Goal: Information Seeking & Learning: Learn about a topic

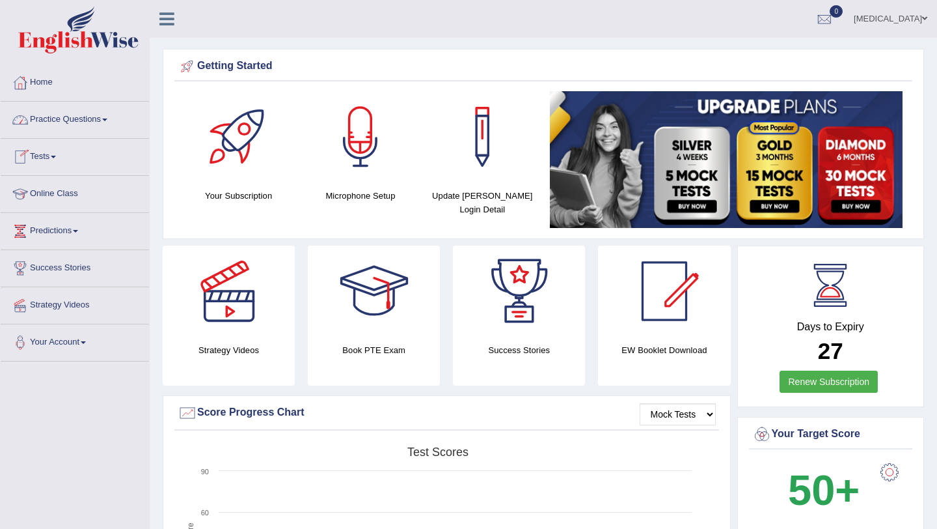
click at [62, 115] on link "Practice Questions" at bounding box center [75, 118] width 148 height 33
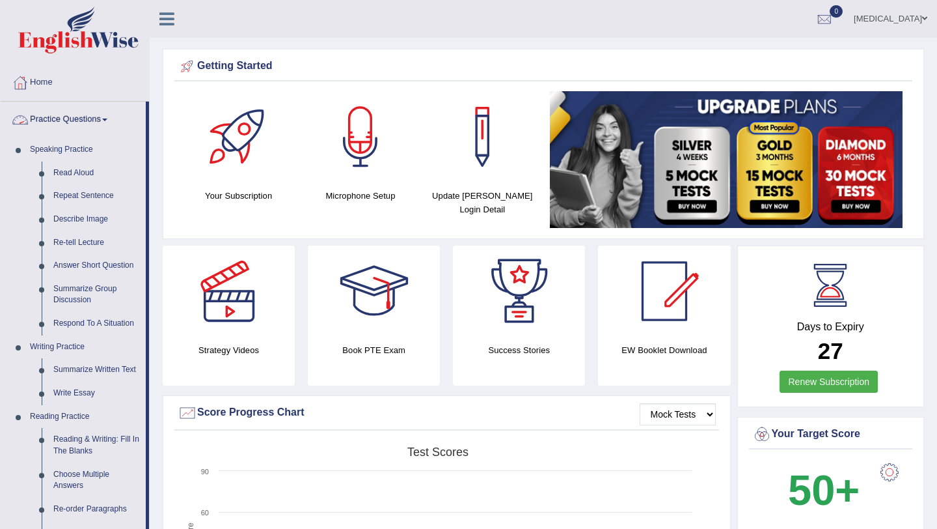
click at [62, 115] on link "Practice Questions" at bounding box center [73, 118] width 145 height 33
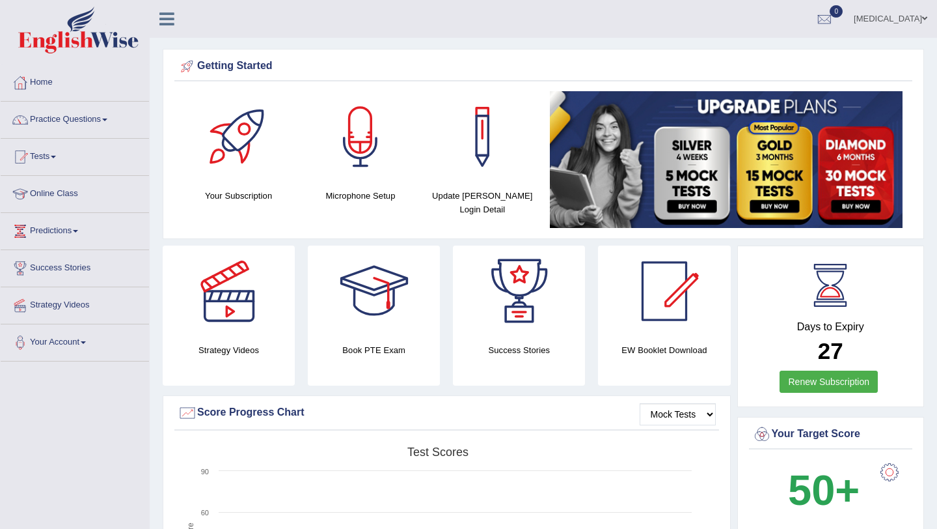
click at [62, 115] on link "Practice Questions" at bounding box center [75, 118] width 148 height 33
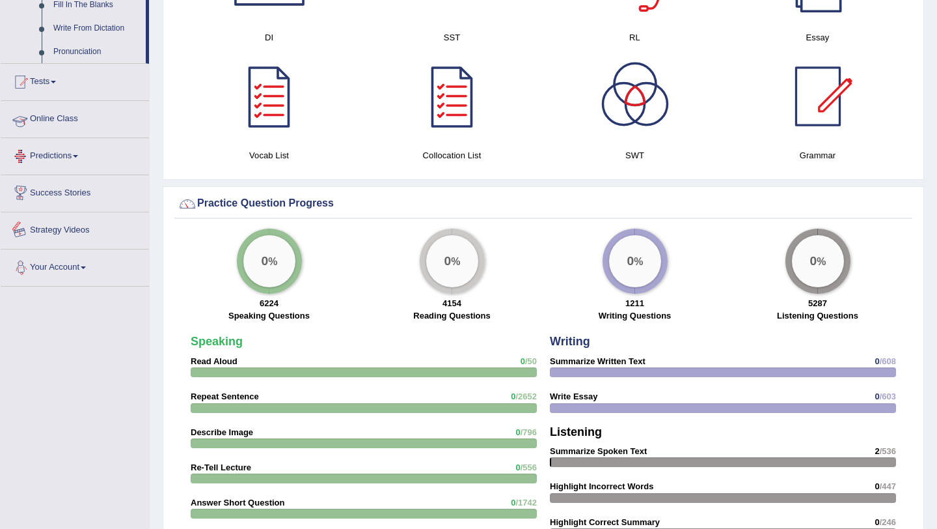
scroll to position [768, 0]
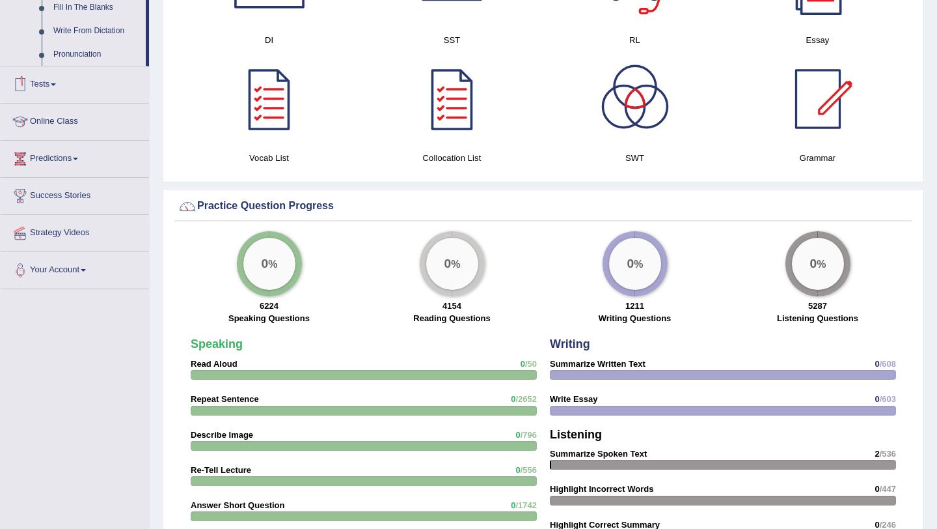
click at [55, 136] on link "Online Class" at bounding box center [75, 120] width 148 height 33
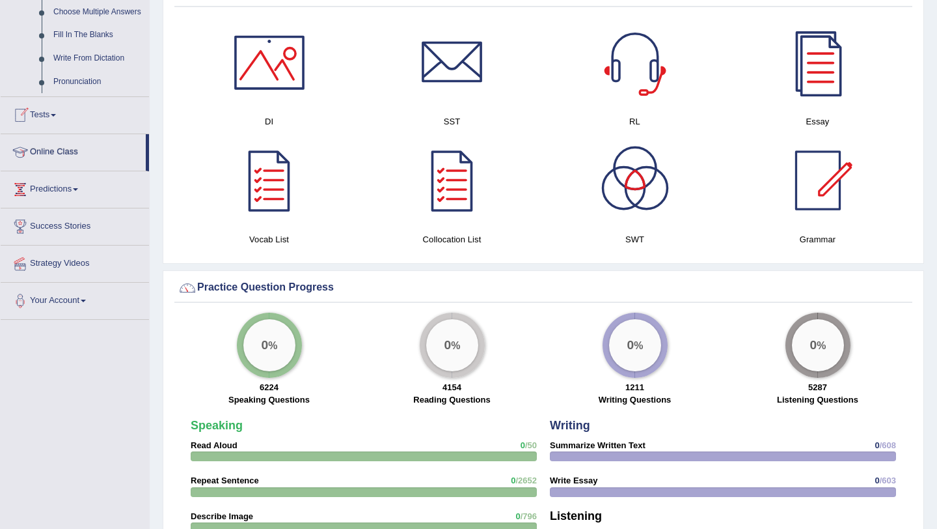
scroll to position [342, 0]
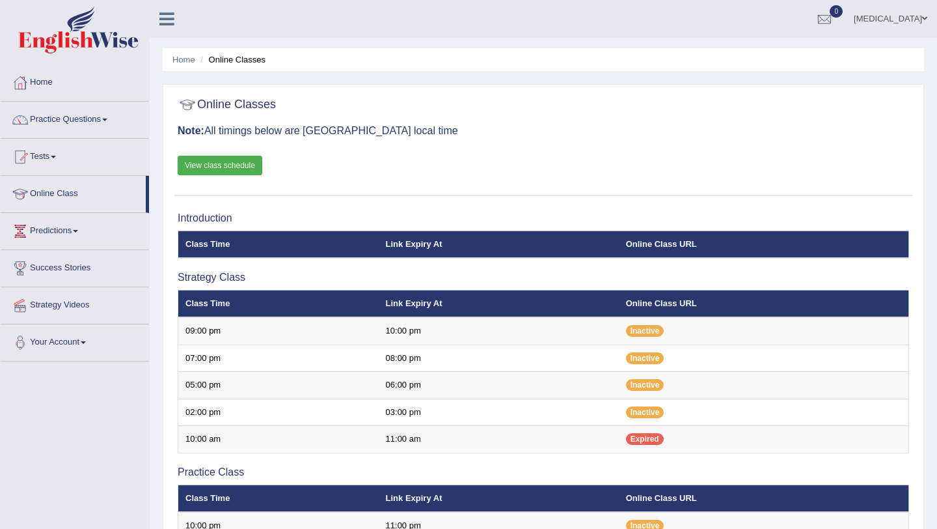
click at [229, 174] on link "View class schedule" at bounding box center [220, 166] width 85 height 20
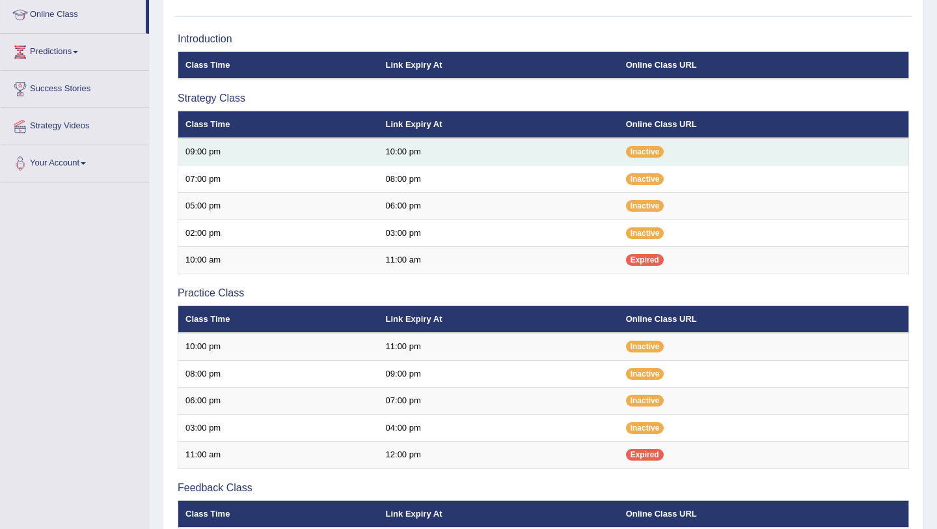
scroll to position [172, 0]
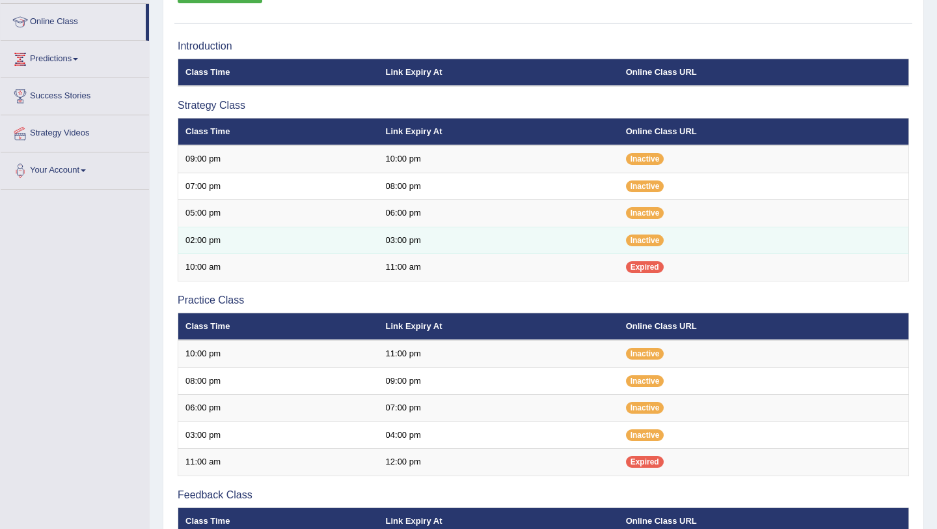
click at [263, 240] on td "02:00 pm" at bounding box center [278, 240] width 201 height 27
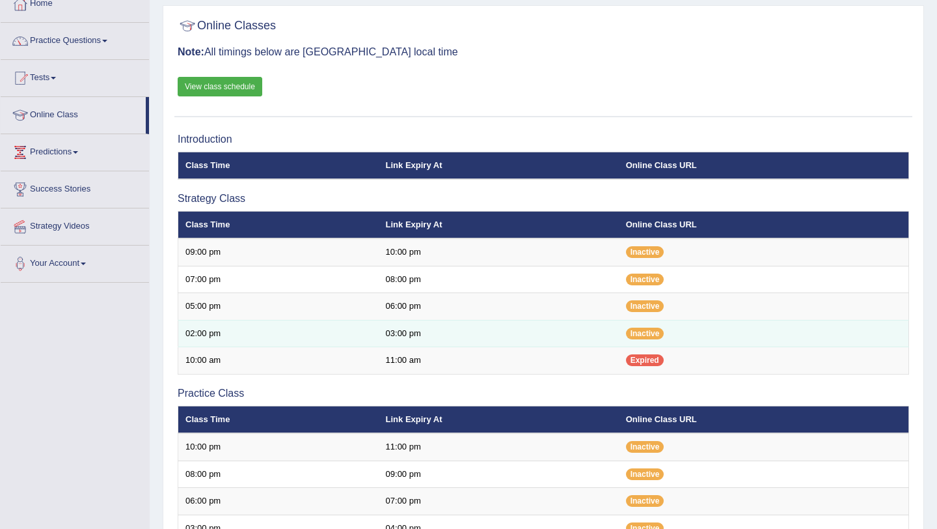
scroll to position [100, 0]
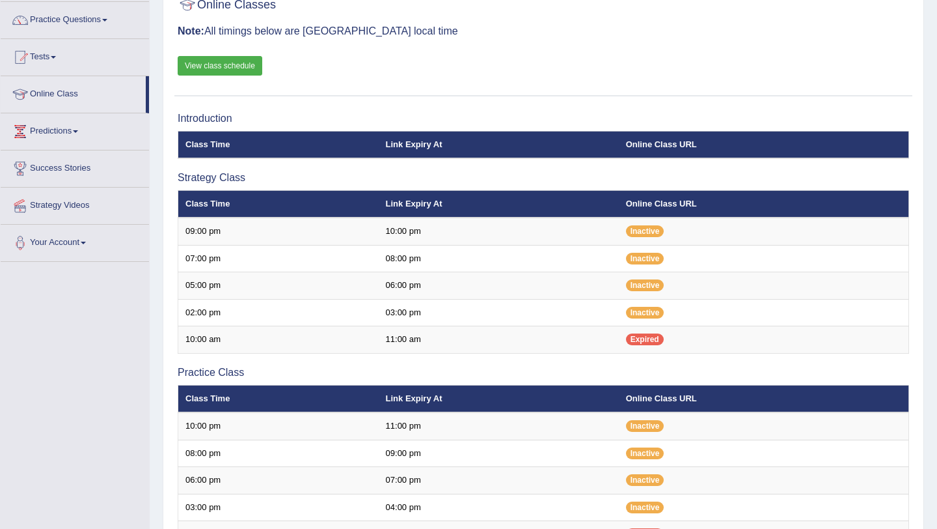
click at [245, 64] on link "View class schedule" at bounding box center [220, 66] width 85 height 20
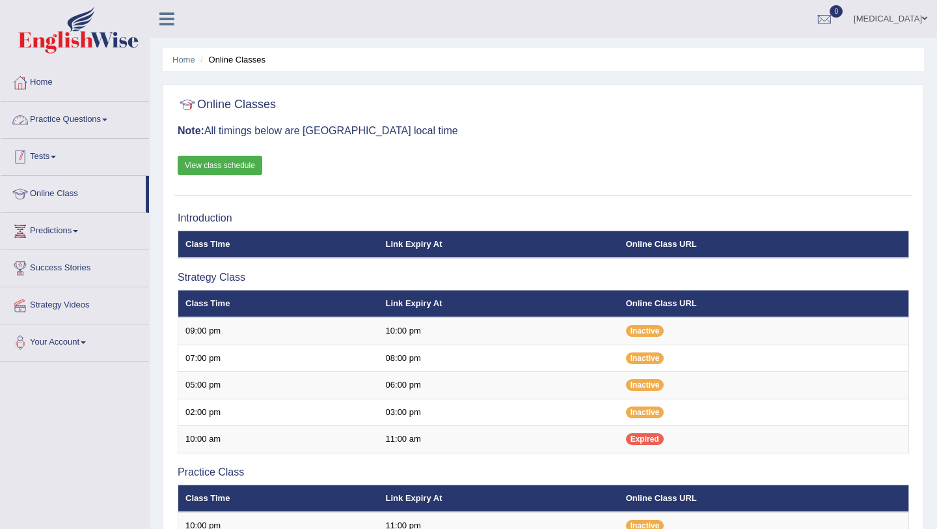
click at [59, 145] on link "Tests" at bounding box center [75, 155] width 148 height 33
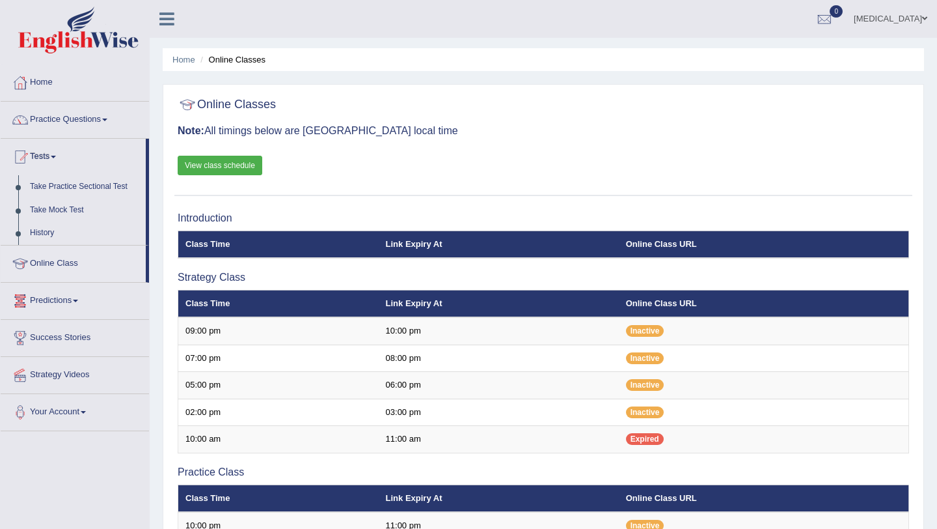
click at [53, 298] on link "Predictions" at bounding box center [75, 299] width 148 height 33
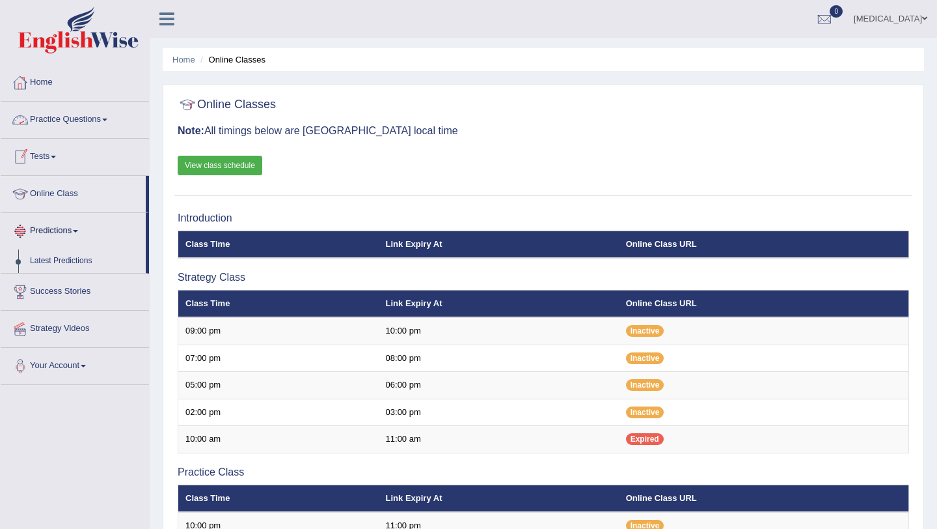
click at [46, 75] on link "Home" at bounding box center [75, 80] width 148 height 33
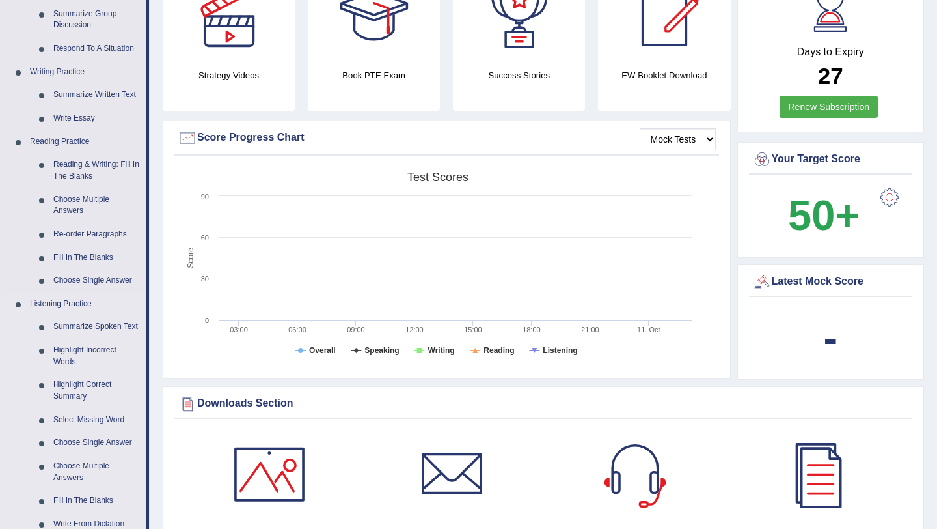
scroll to position [269, 0]
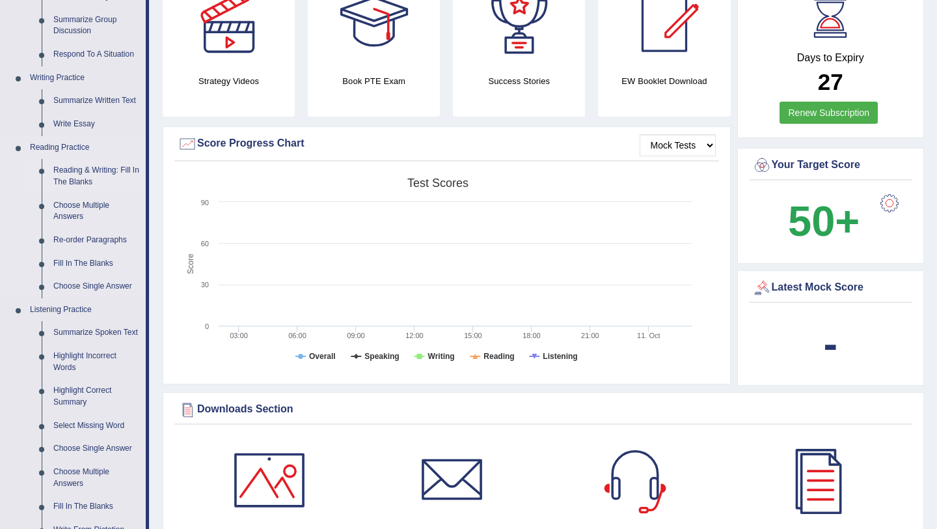
click at [87, 171] on link "Reading & Writing: Fill In The Blanks" at bounding box center [97, 176] width 98 height 35
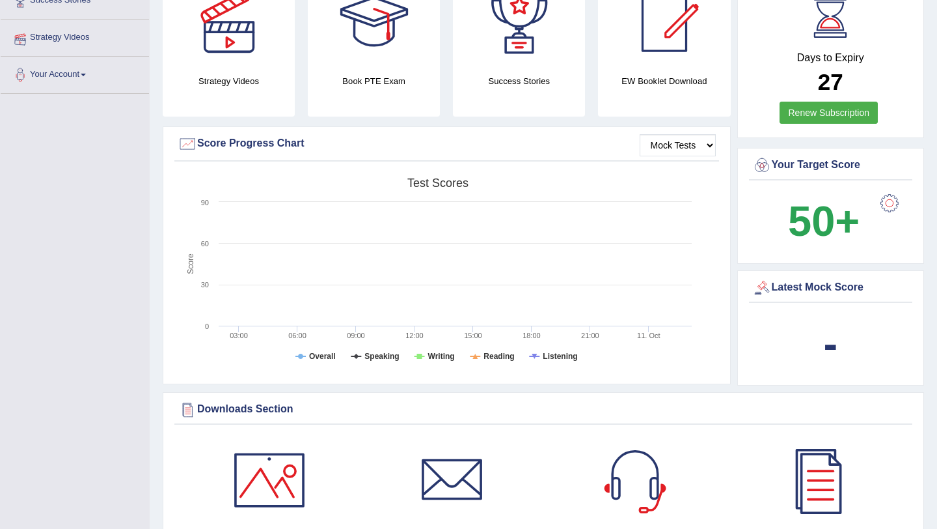
scroll to position [309, 0]
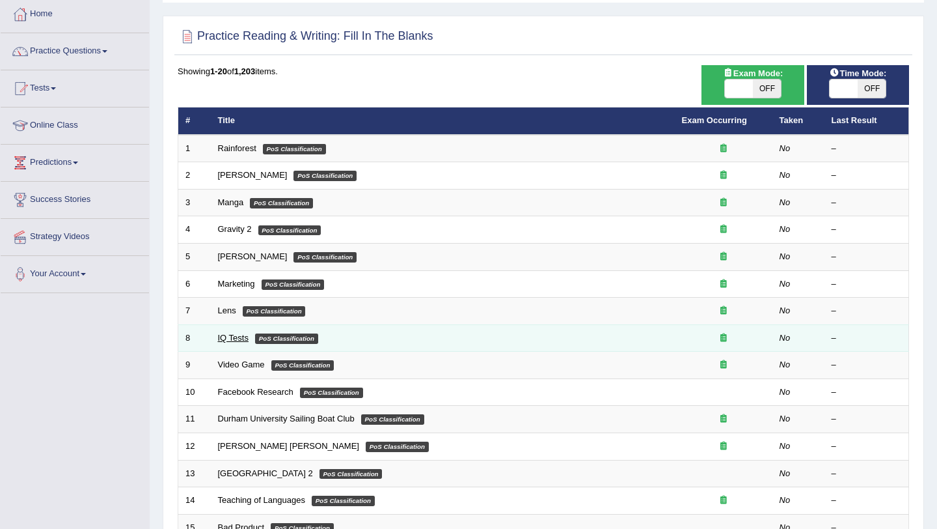
scroll to position [78, 0]
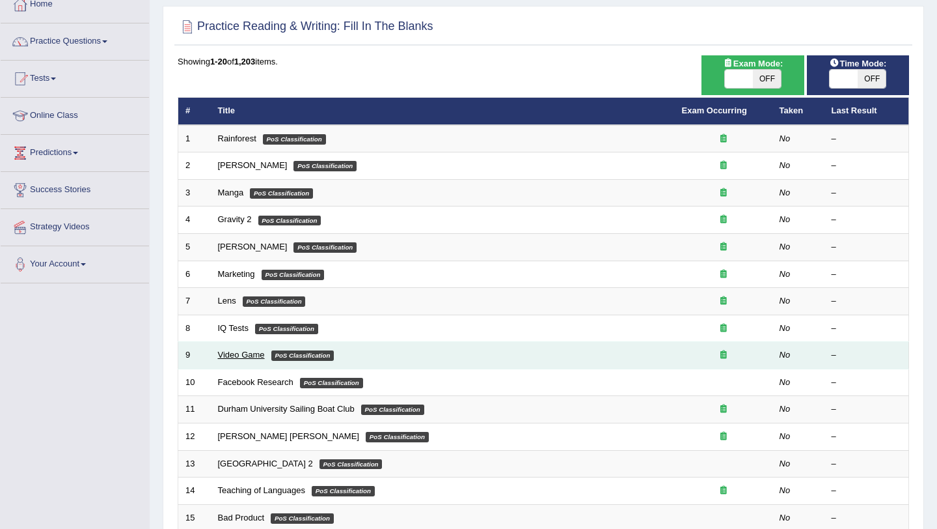
click at [244, 357] on link "Video Game" at bounding box center [241, 355] width 47 height 10
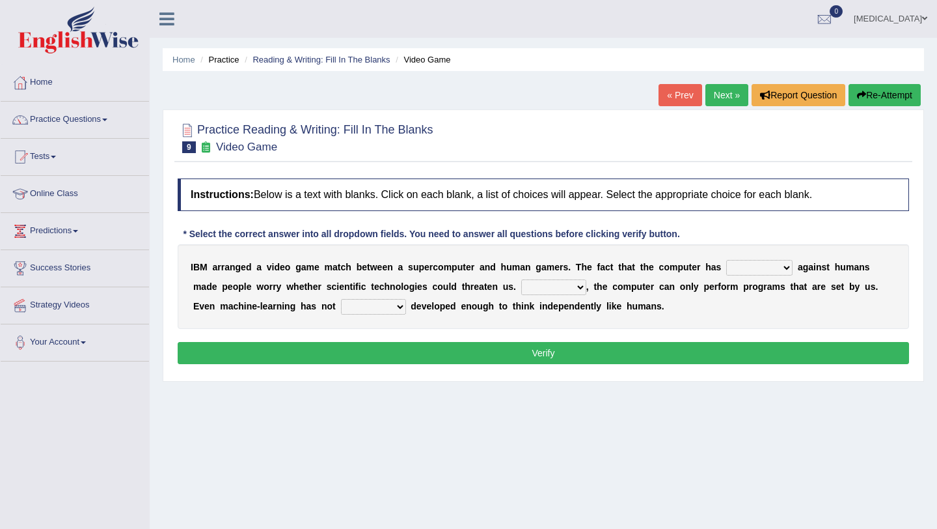
click at [763, 266] on select "competed fought acted challenged" at bounding box center [760, 268] width 66 height 16
click at [730, 260] on select "competed fought acted challenged" at bounding box center [760, 268] width 66 height 16
click at [777, 267] on select "competed fought acted challenged" at bounding box center [760, 268] width 66 height 16
select select "challenged"
click at [730, 260] on select "competed fought acted challenged" at bounding box center [760, 268] width 66 height 16
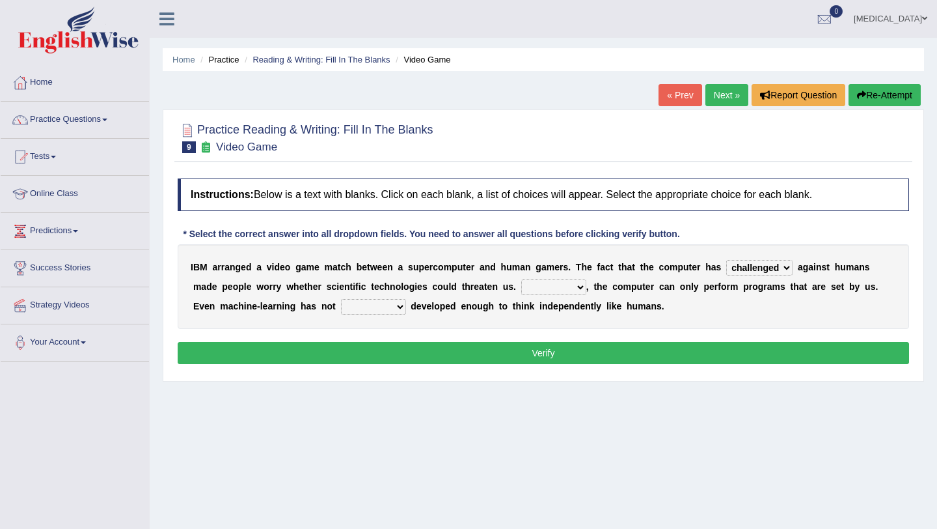
click at [549, 286] on select "Moreover However Thus So" at bounding box center [553, 287] width 65 height 16
select select "However"
click at [521, 279] on select "Moreover However Thus So" at bounding box center [553, 287] width 65 height 16
click at [393, 309] on select "yet still only just" at bounding box center [373, 307] width 65 height 16
select select "just"
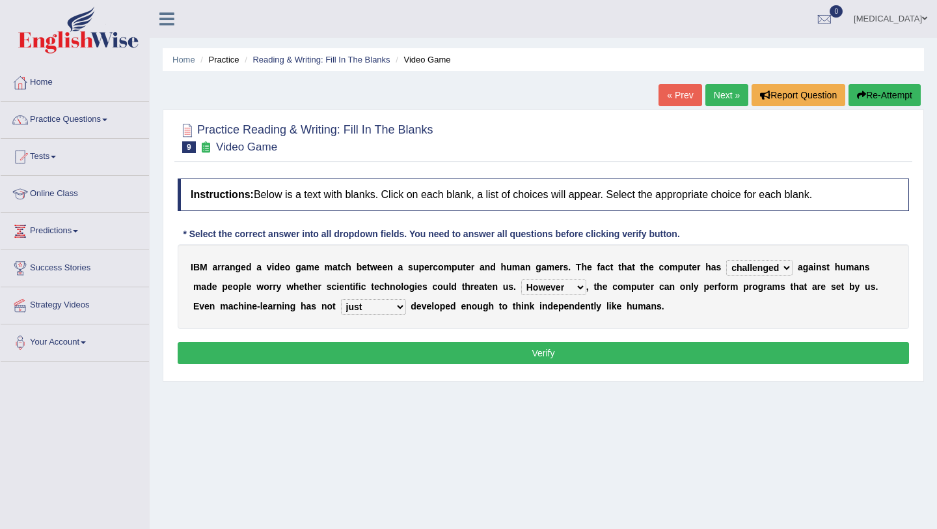
click at [341, 299] on select "yet still only just" at bounding box center [373, 307] width 65 height 16
click at [392, 346] on button "Verify" at bounding box center [544, 353] width 732 height 22
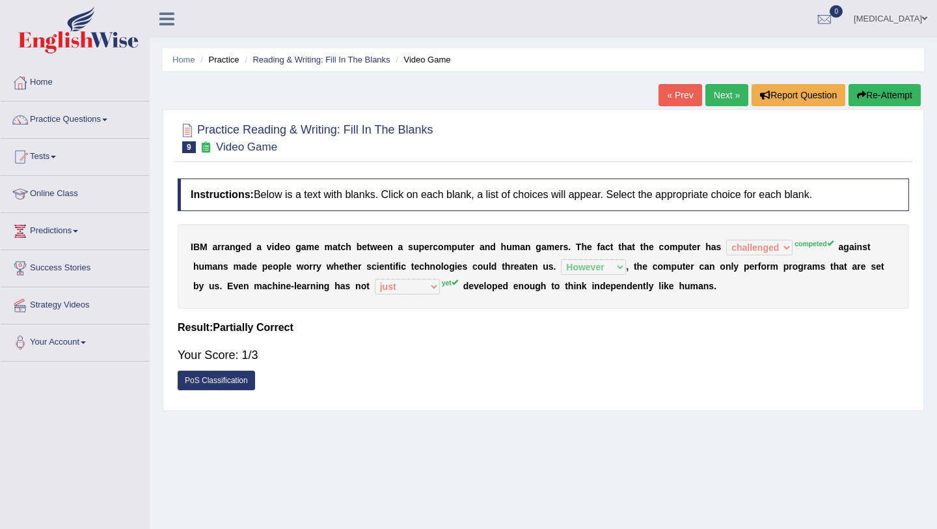
click at [720, 98] on link "Next »" at bounding box center [727, 95] width 43 height 22
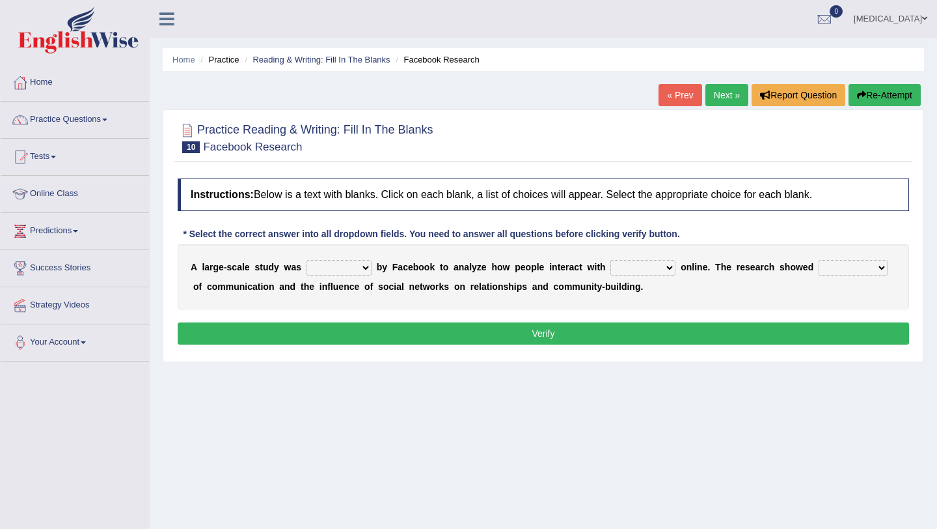
click at [356, 268] on select "surveyed had asked made" at bounding box center [339, 268] width 65 height 16
select select "asked"
click at [307, 260] on select "surveyed had asked made" at bounding box center [339, 268] width 65 height 16
click at [639, 265] on select "together all each other another" at bounding box center [643, 268] width 65 height 16
select select "each other"
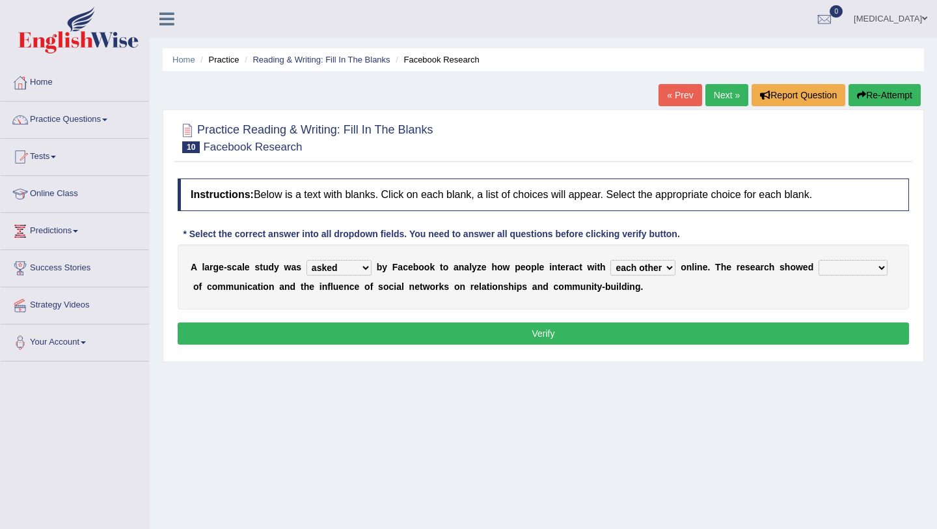
click at [612, 260] on select "together all each other another" at bounding box center [643, 268] width 65 height 16
click at [850, 260] on select "advantages standards fellowships patterns" at bounding box center [853, 268] width 69 height 16
select select "advantages"
click at [820, 260] on select "advantages standards fellowships patterns" at bounding box center [853, 268] width 69 height 16
click at [800, 335] on button "Verify" at bounding box center [544, 333] width 732 height 22
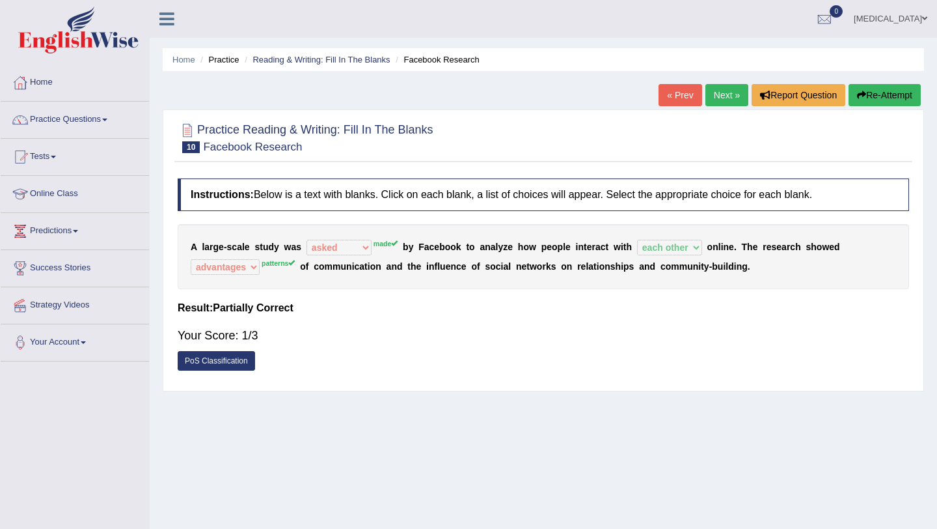
click at [721, 102] on link "Next »" at bounding box center [727, 95] width 43 height 22
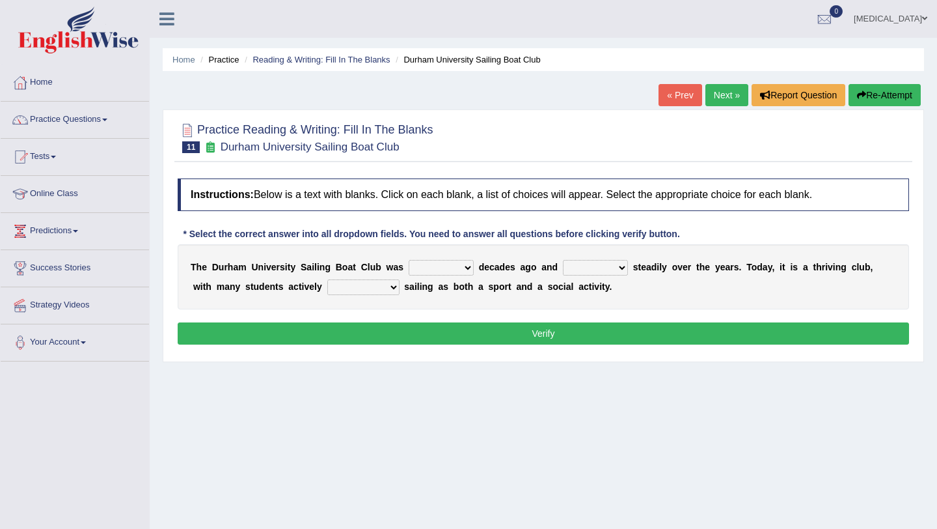
click at [447, 270] on select "found fund founded find" at bounding box center [441, 268] width 65 height 16
click at [460, 270] on select "found fund founded find" at bounding box center [441, 268] width 65 height 16
click at [446, 270] on select "found fund founded find" at bounding box center [441, 268] width 65 height 16
click at [453, 268] on select "found fund founded find" at bounding box center [441, 268] width 65 height 16
select select "fund"
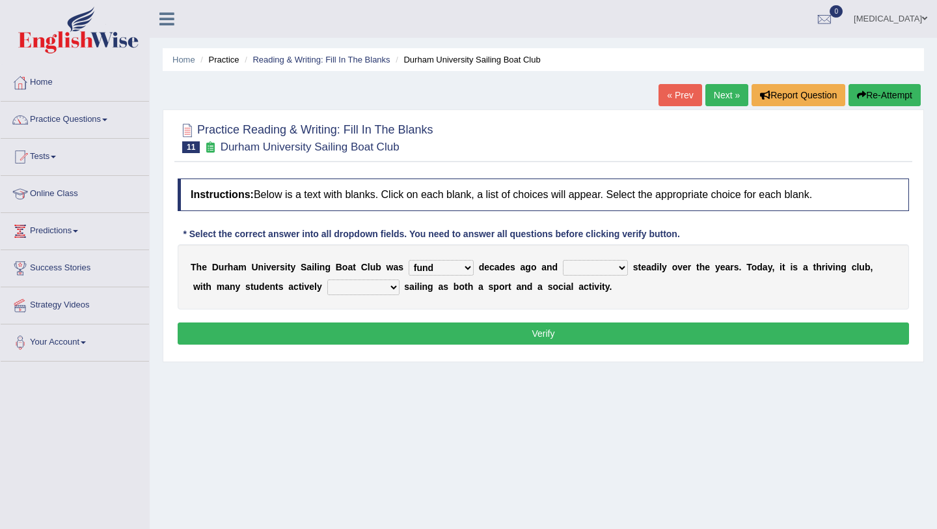
click at [409, 260] on select "found fund founded find" at bounding box center [441, 268] width 65 height 16
click at [611, 266] on select "grow growing has grown grown" at bounding box center [595, 268] width 65 height 16
select select "grow"
click at [563, 260] on select "grow growing has grown grown" at bounding box center [595, 268] width 65 height 16
click at [352, 284] on select "enjoy enjoyed are enjoying enjoying" at bounding box center [363, 287] width 72 height 16
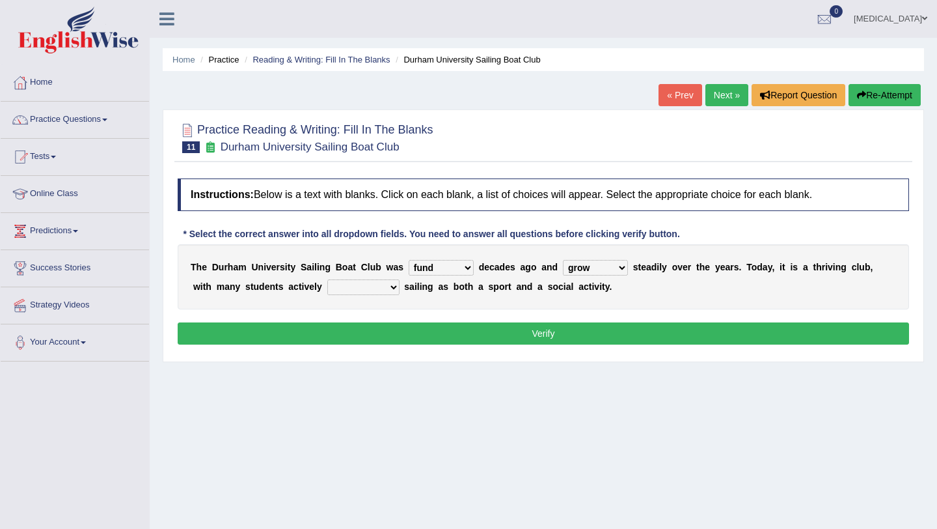
select select "are enjoying"
click at [327, 279] on select "enjoy enjoyed are enjoying enjoying" at bounding box center [363, 287] width 72 height 16
click at [352, 327] on button "Verify" at bounding box center [544, 333] width 732 height 22
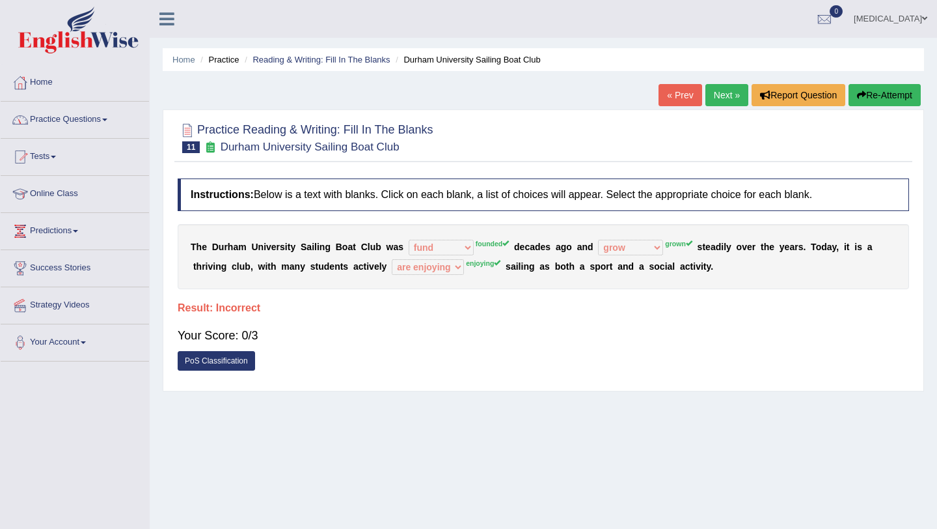
click at [58, 113] on link "Practice Questions" at bounding box center [75, 118] width 148 height 33
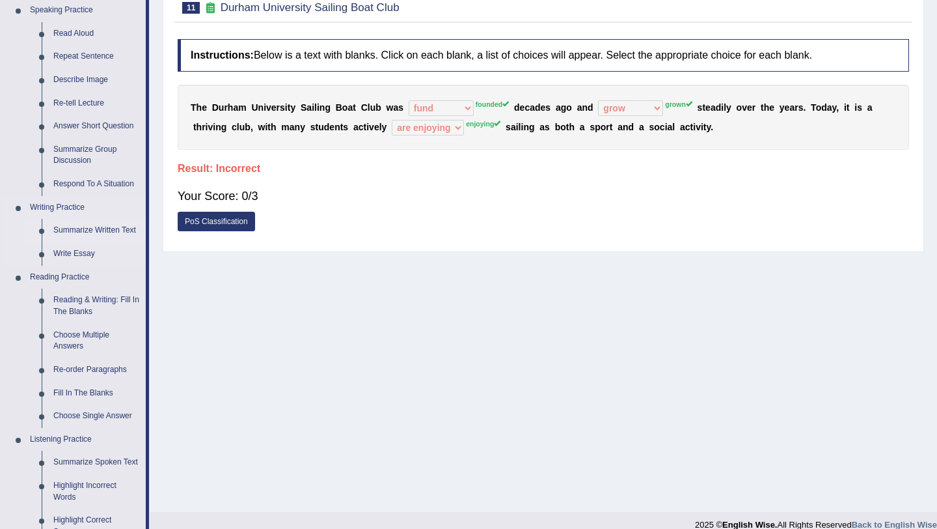
scroll to position [143, 0]
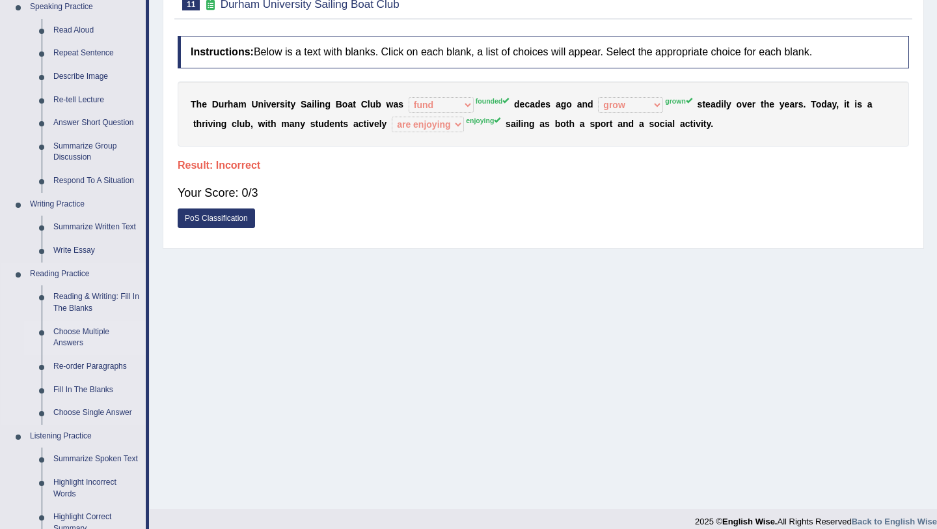
click at [66, 335] on link "Choose Multiple Answers" at bounding box center [97, 337] width 98 height 35
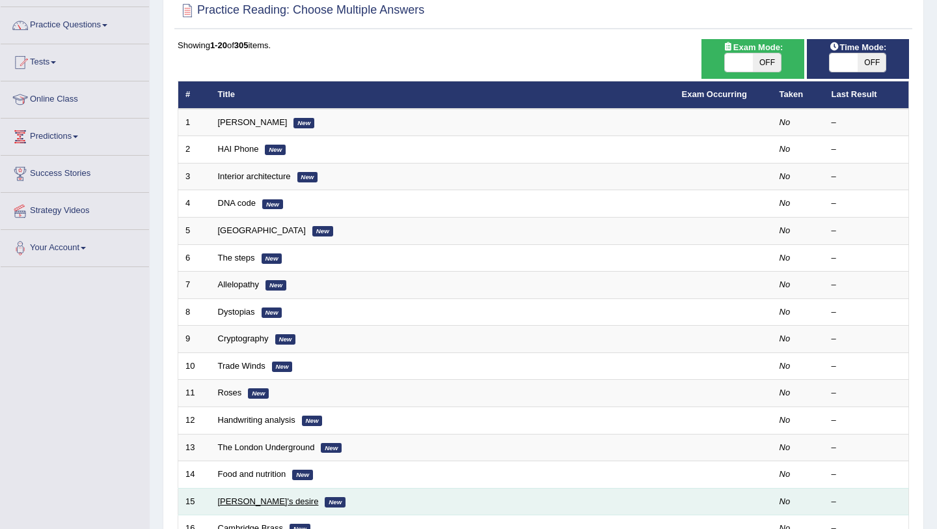
scroll to position [92, 0]
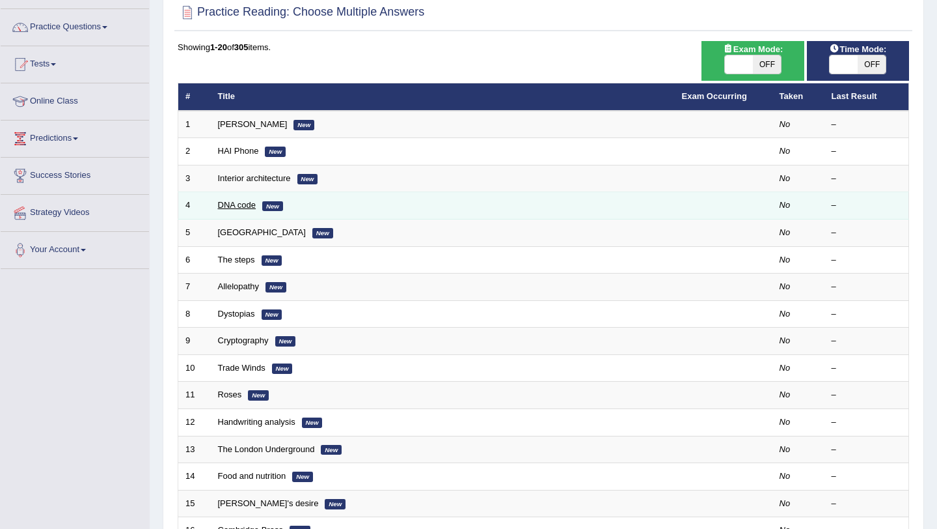
click at [245, 206] on link "DNA code" at bounding box center [237, 205] width 38 height 10
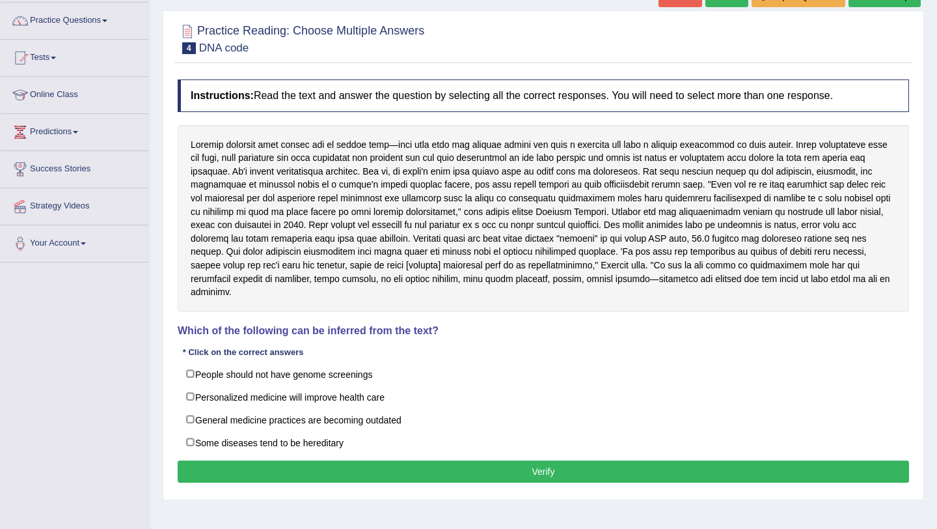
scroll to position [102, 0]
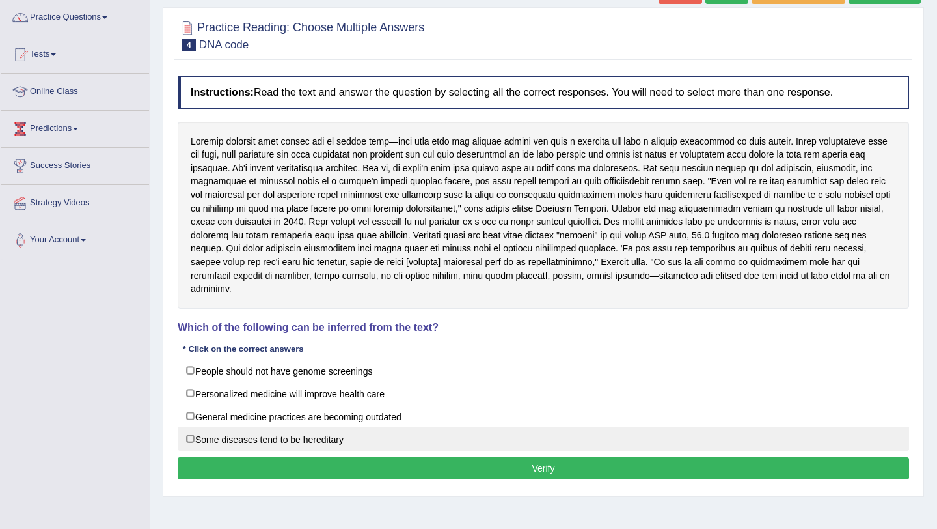
click at [251, 437] on label "Some diseases tend to be hereditary" at bounding box center [544, 438] width 732 height 23
checkbox input "true"
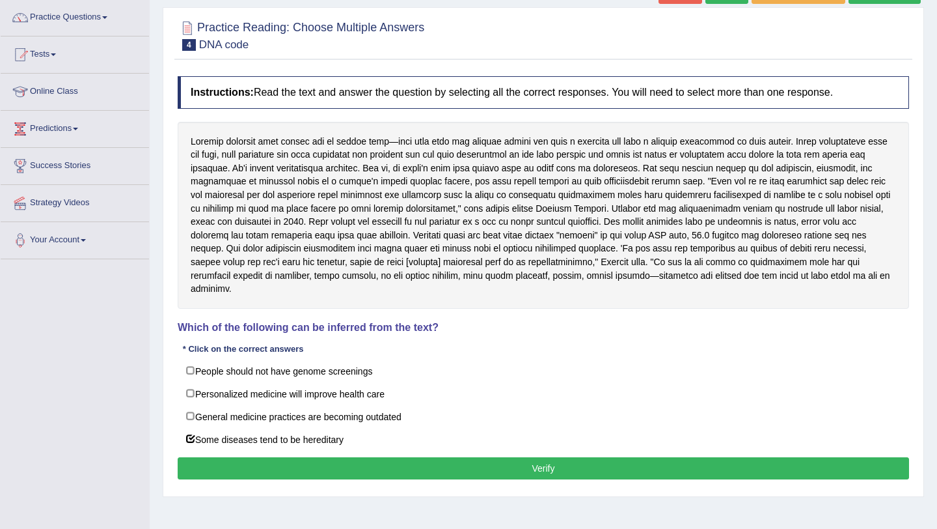
click at [253, 461] on button "Verify" at bounding box center [544, 468] width 732 height 22
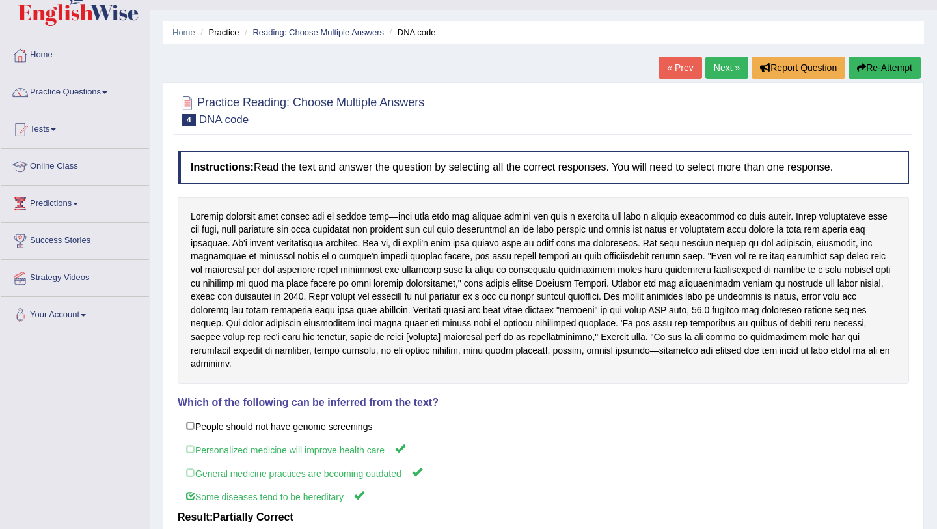
scroll to position [28, 0]
click at [50, 92] on link "Practice Questions" at bounding box center [75, 90] width 148 height 33
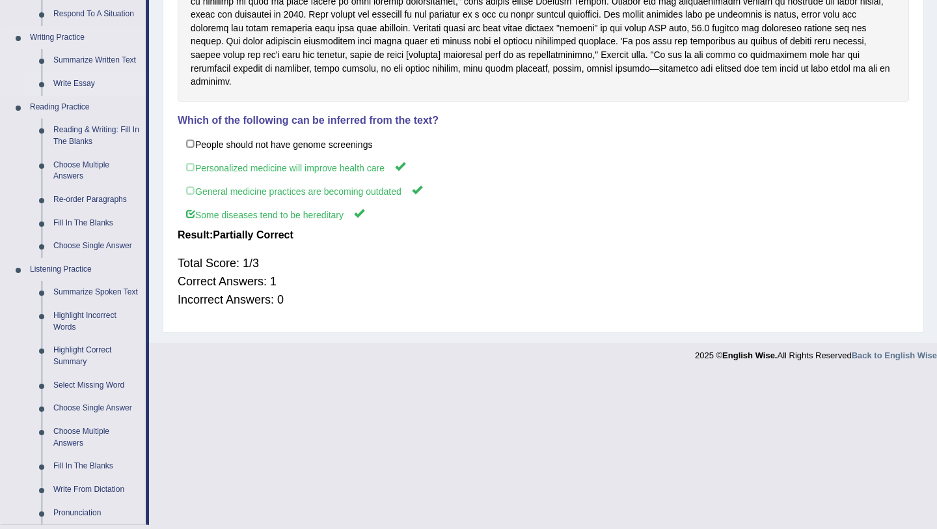
scroll to position [311, 0]
click at [74, 192] on link "Re-order Paragraphs" at bounding box center [97, 198] width 98 height 23
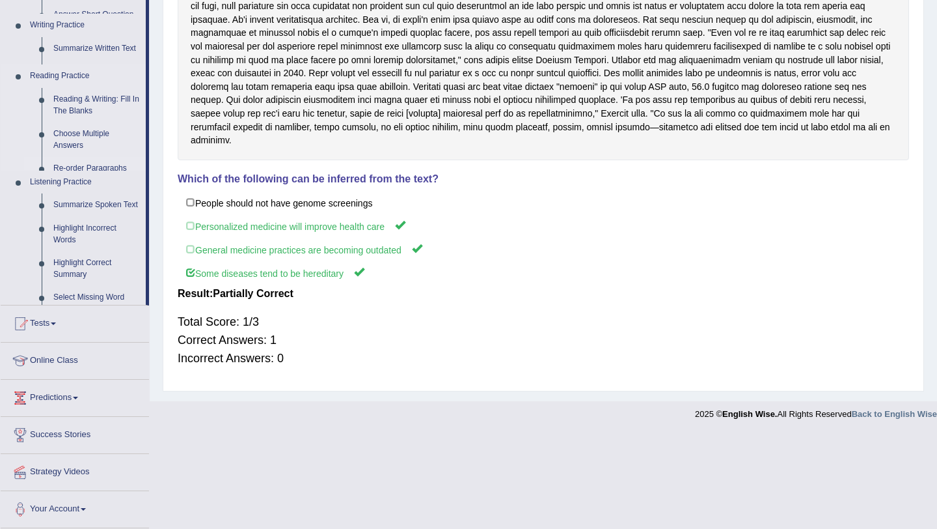
scroll to position [158, 0]
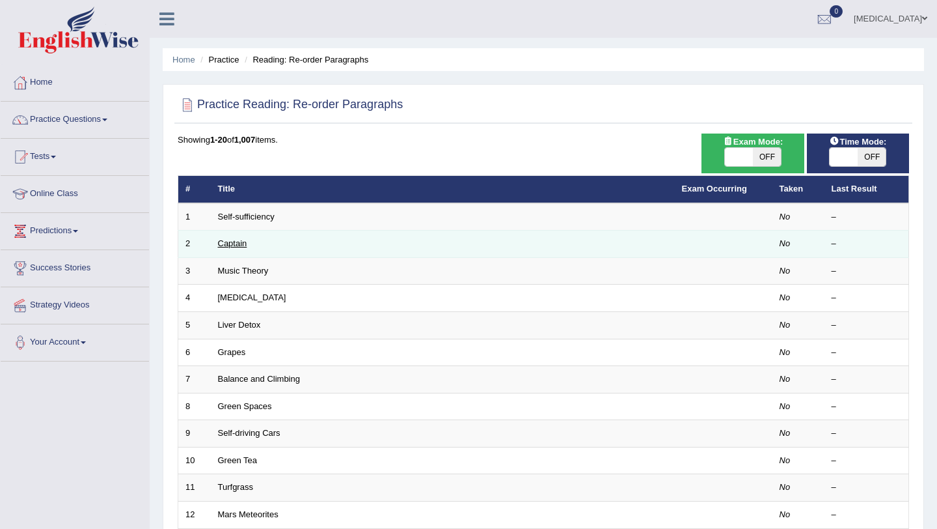
click at [240, 247] on link "Captain" at bounding box center [232, 243] width 29 height 10
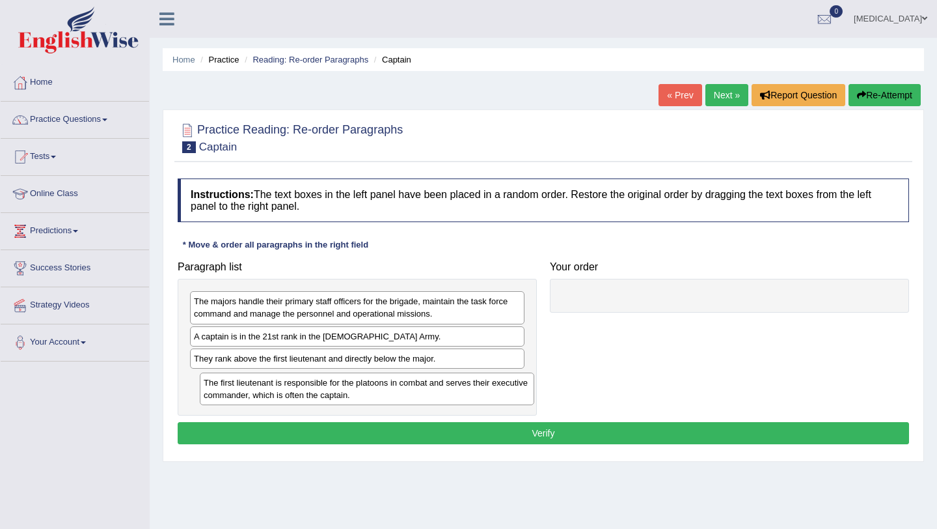
drag, startPoint x: 296, startPoint y: 391, endPoint x: 306, endPoint y: 393, distance: 10.0
click at [306, 393] on div "The first lieutenant is responsible for the platoons in combat and serves their…" at bounding box center [367, 388] width 335 height 33
drag, startPoint x: 294, startPoint y: 397, endPoint x: 303, endPoint y: 396, distance: 9.1
click at [303, 396] on div "The first lieutenant is responsible for the platoons in combat and serves their…" at bounding box center [368, 385] width 335 height 33
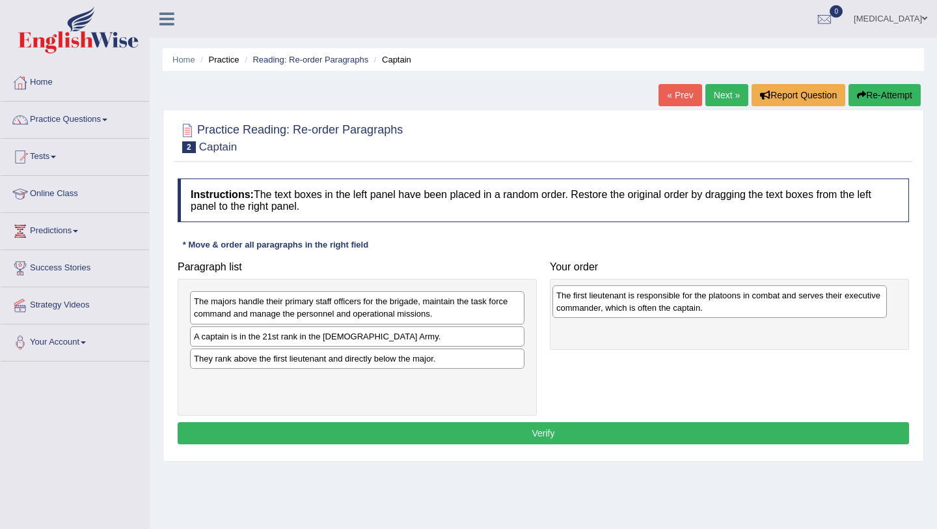
drag, startPoint x: 267, startPoint y: 389, endPoint x: 630, endPoint y: 304, distance: 373.1
click at [630, 304] on div "The first lieutenant is responsible for the platoons in combat and serves their…" at bounding box center [720, 301] width 335 height 33
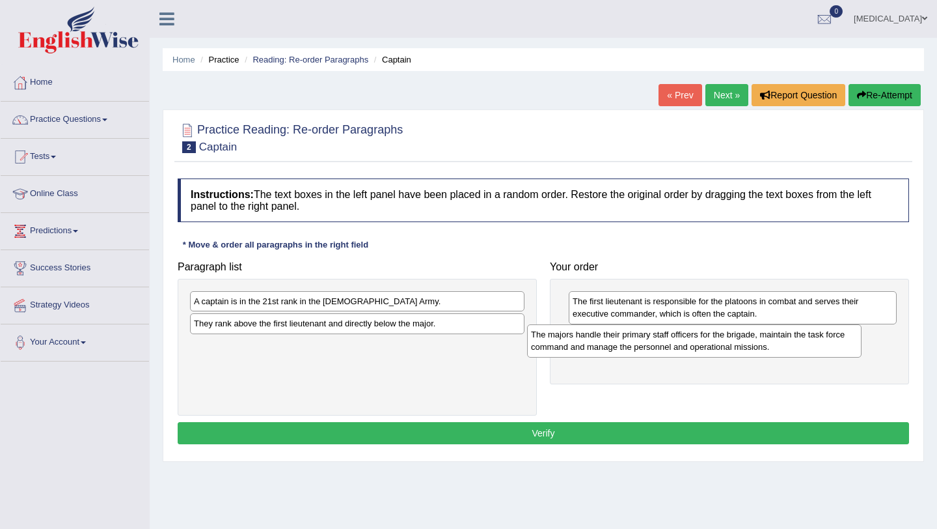
drag, startPoint x: 307, startPoint y: 309, endPoint x: 644, endPoint y: 342, distance: 338.9
click at [644, 342] on div "The majors handle their primary staff officers for the brigade, maintain the ta…" at bounding box center [694, 340] width 335 height 33
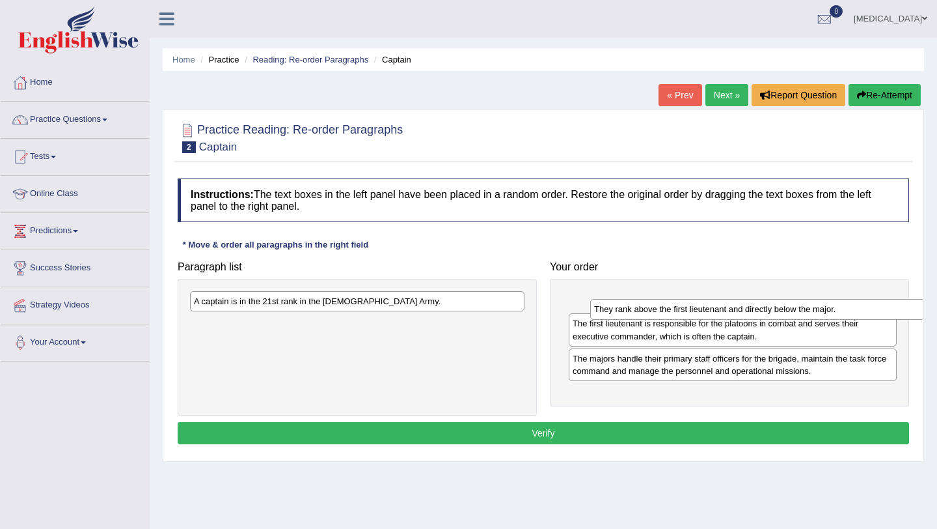
drag, startPoint x: 357, startPoint y: 323, endPoint x: 758, endPoint y: 309, distance: 401.3
click at [758, 309] on div "They rank above the first lieutenant and directly below the major." at bounding box center [757, 309] width 335 height 20
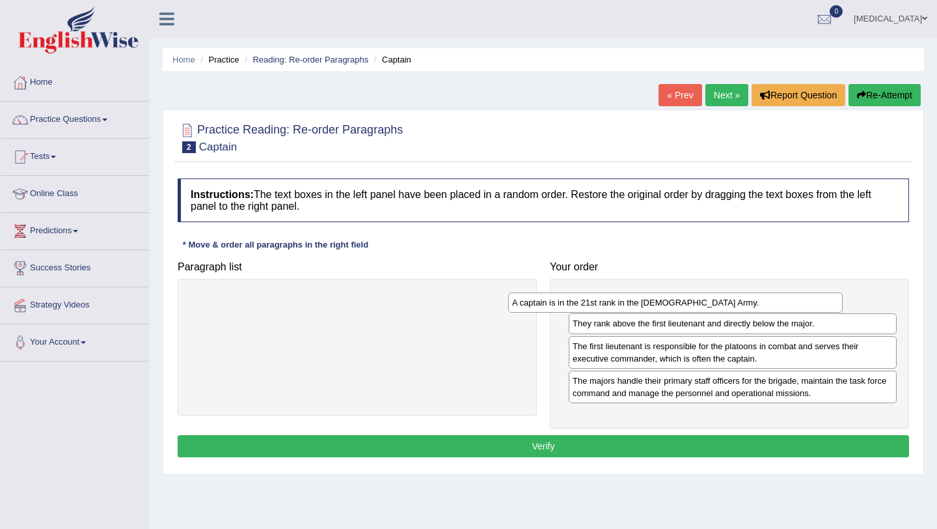
drag, startPoint x: 486, startPoint y: 297, endPoint x: 804, endPoint y: 298, distance: 318.3
click at [804, 298] on div "A captain is in the 21st rank in the US Army." at bounding box center [675, 302] width 335 height 20
click at [535, 449] on button "Verify" at bounding box center [544, 446] width 732 height 22
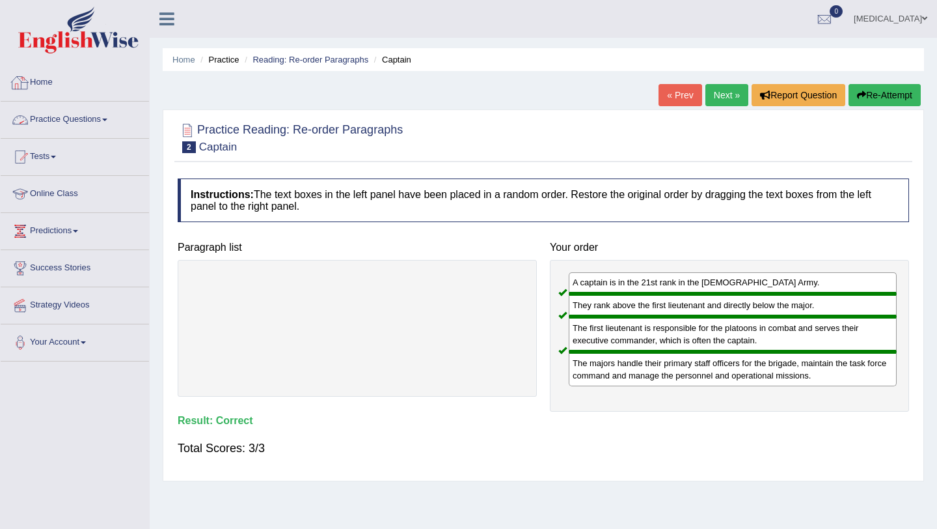
click at [33, 85] on link "Home" at bounding box center [75, 80] width 148 height 33
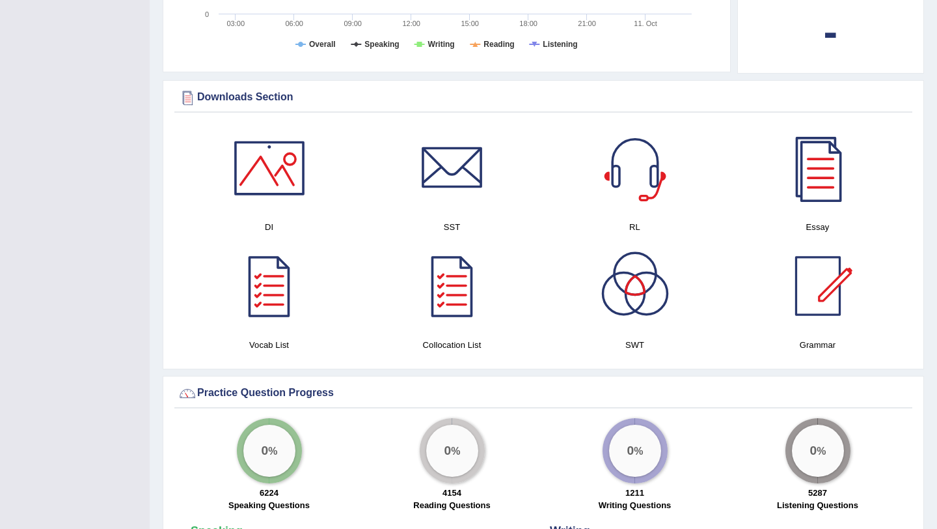
scroll to position [583, 0]
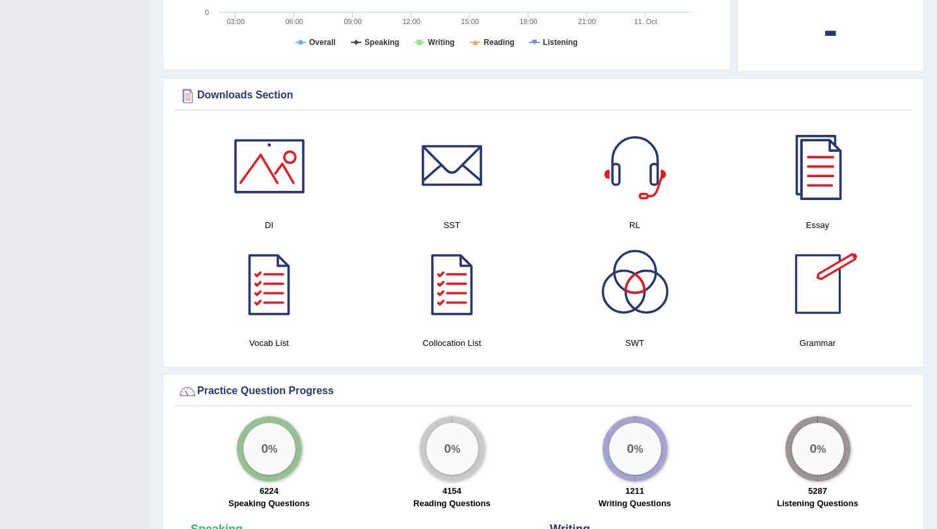
click at [824, 158] on div at bounding box center [818, 165] width 91 height 91
